Goal: Task Accomplishment & Management: Use online tool/utility

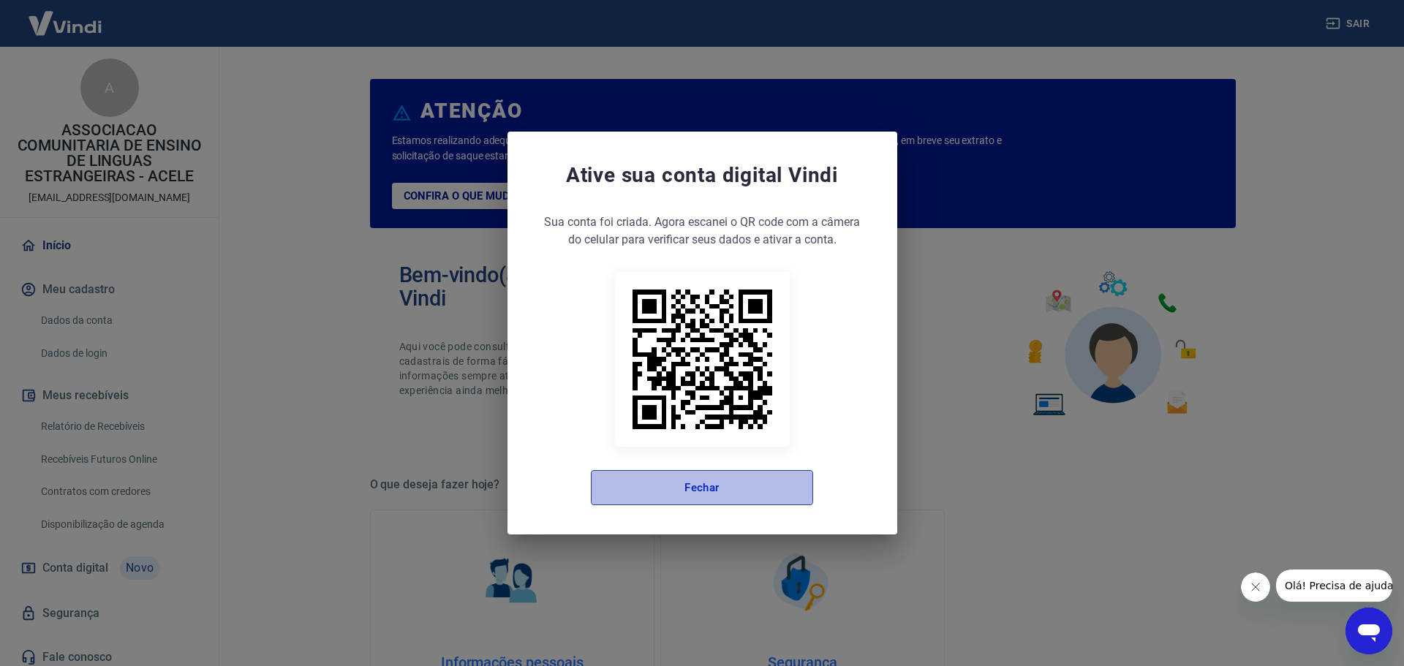
click at [652, 501] on button "Fechar" at bounding box center [702, 487] width 222 height 35
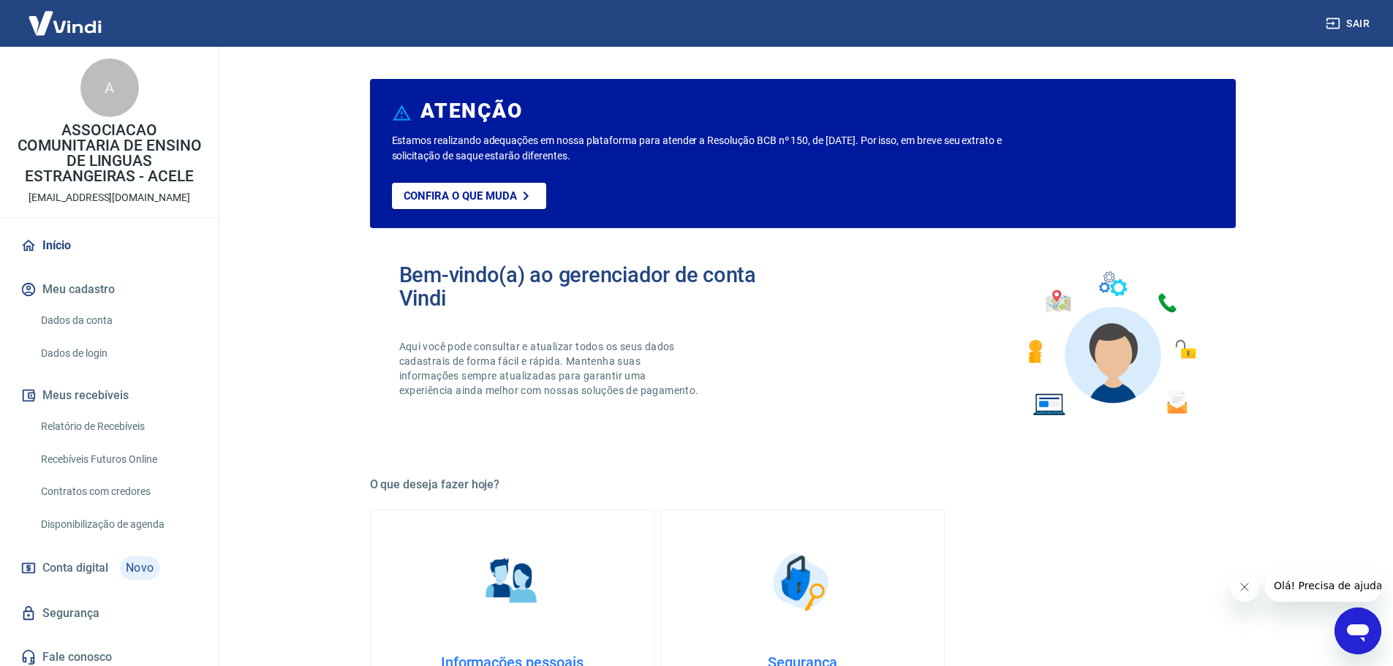
click at [129, 429] on link "Relatório de Recebíveis" at bounding box center [118, 427] width 166 height 30
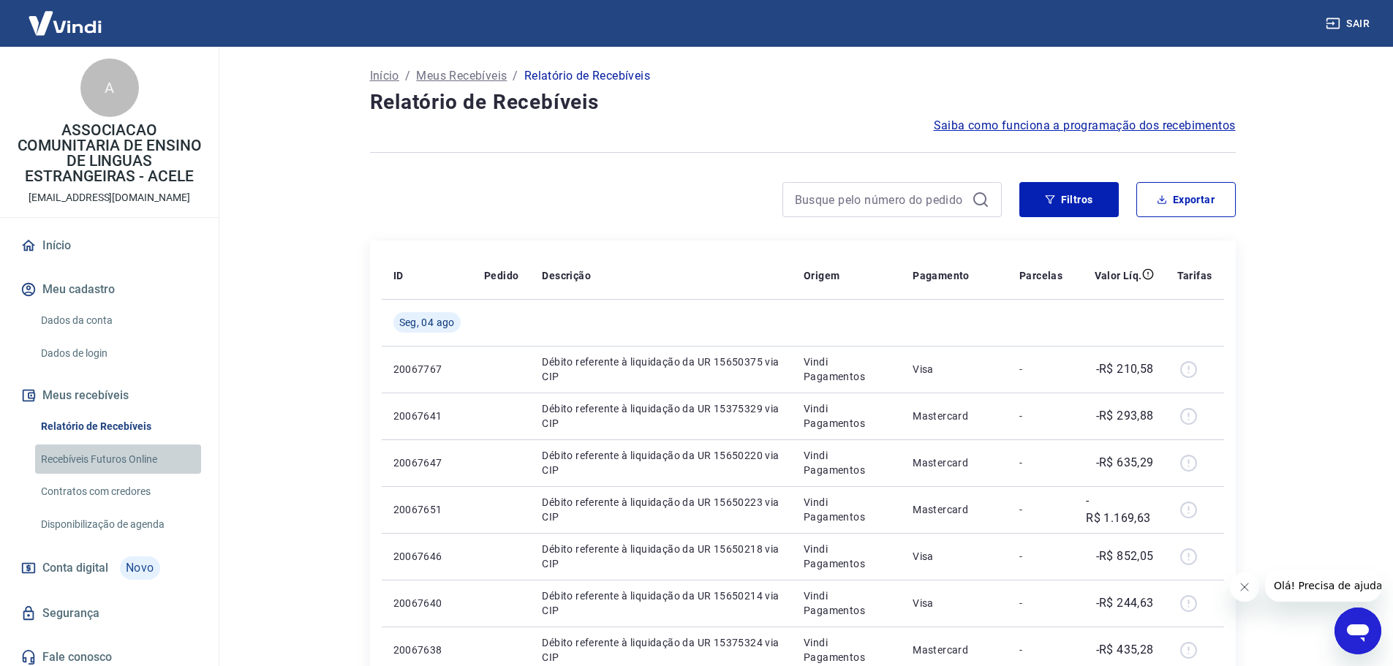
click at [146, 461] on link "Recebíveis Futuros Online" at bounding box center [118, 460] width 166 height 30
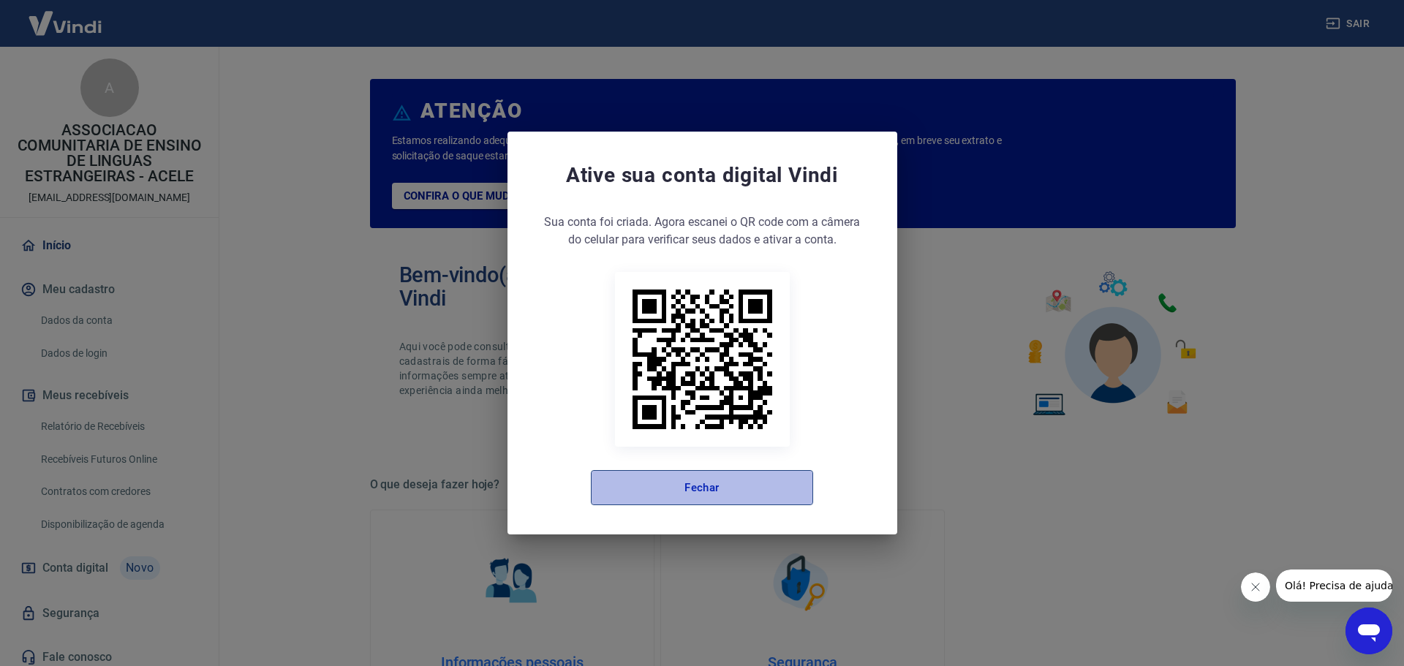
click at [690, 501] on button "Fechar" at bounding box center [702, 487] width 222 height 35
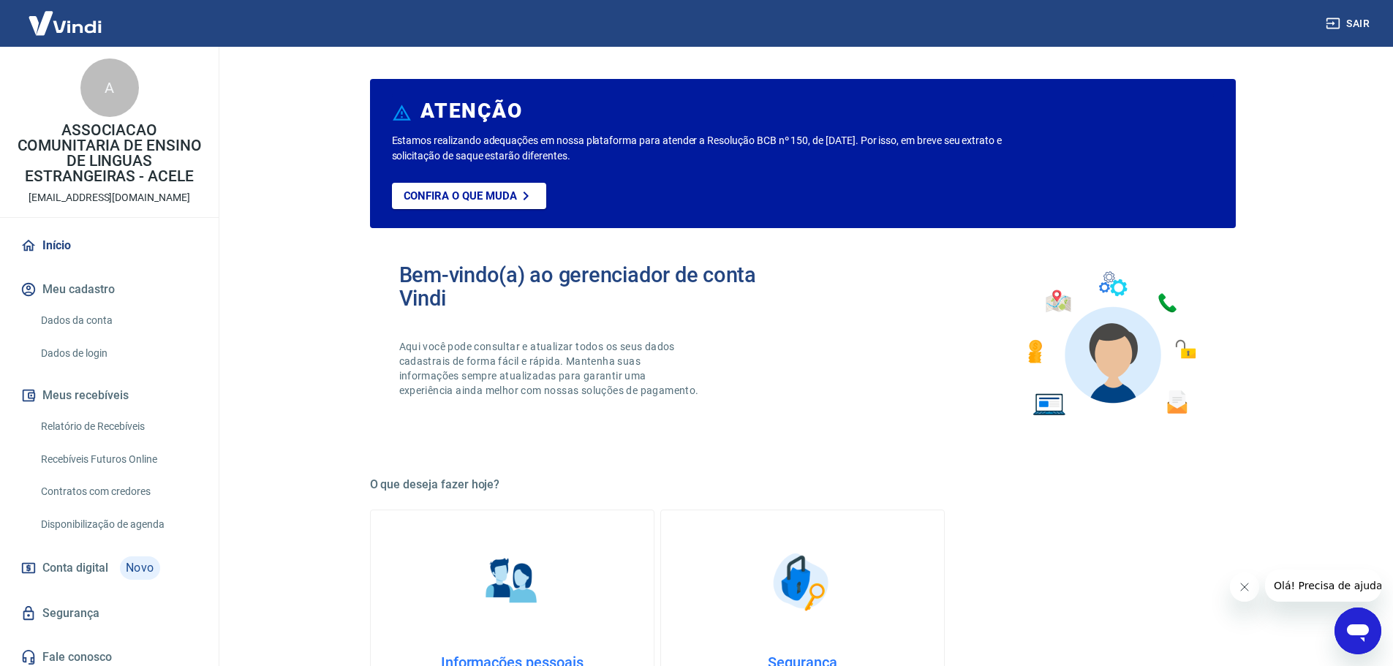
click at [144, 424] on link "Relatório de Recebíveis" at bounding box center [118, 427] width 166 height 30
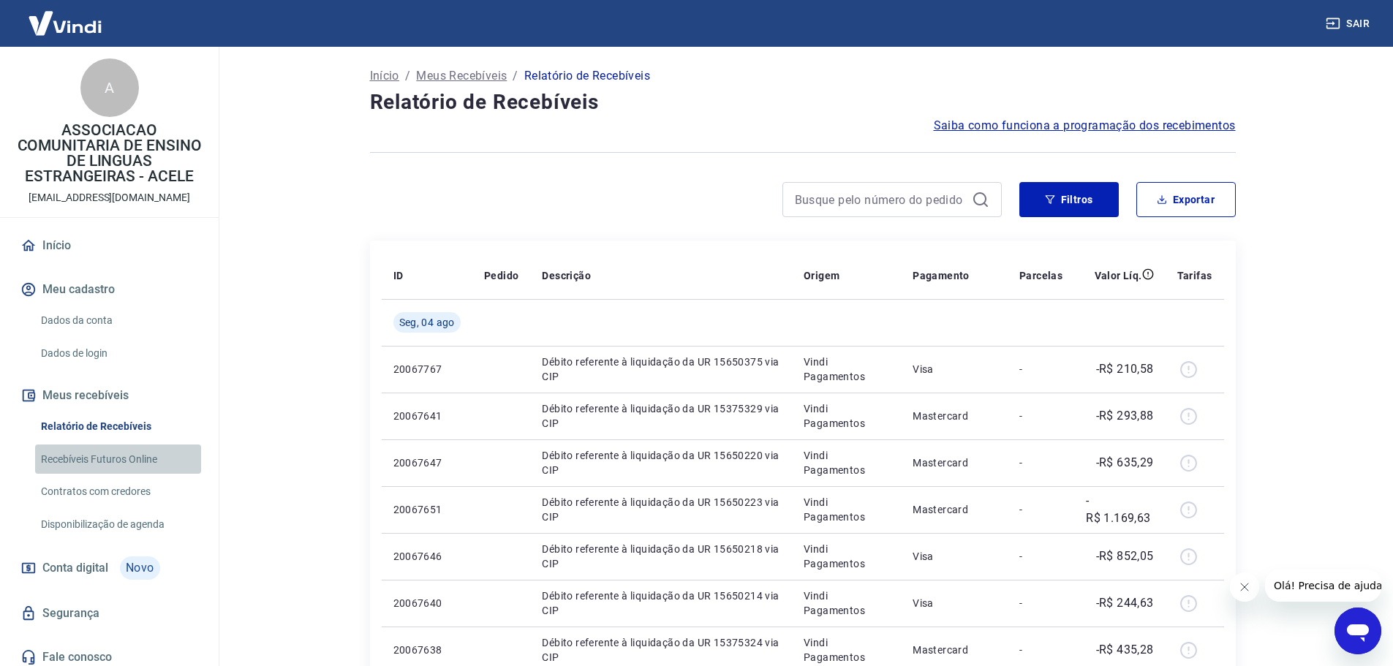
click at [144, 454] on link "Recebíveis Futuros Online" at bounding box center [118, 460] width 166 height 30
click at [151, 459] on link "Recebíveis Futuros Online" at bounding box center [118, 460] width 166 height 30
